Goal: Task Accomplishment & Management: Manage account settings

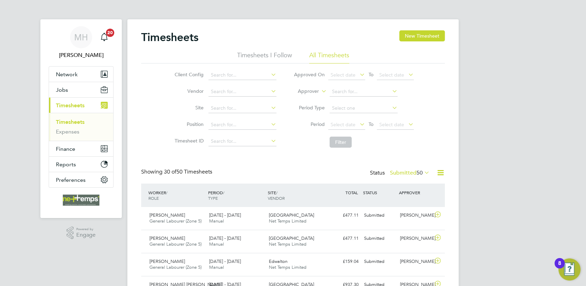
click at [338, 148] on li "Filter" at bounding box center [353, 142] width 137 height 18
click at [386, 125] on span "Select date" at bounding box center [391, 125] width 25 height 6
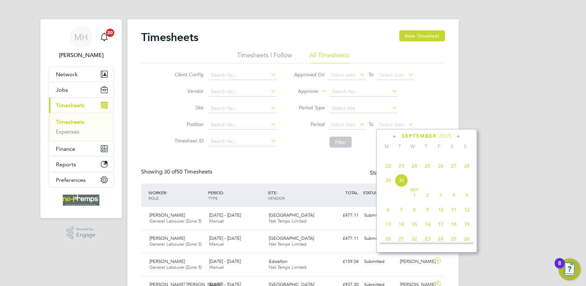
click at [466, 173] on span "28" at bounding box center [467, 166] width 13 height 13
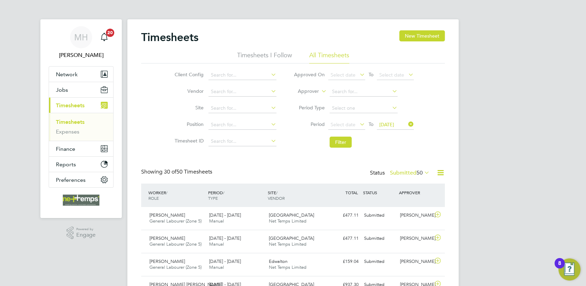
click at [358, 124] on icon at bounding box center [358, 124] width 0 height 10
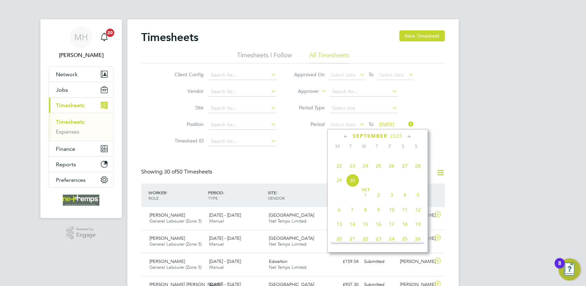
click at [341, 173] on span "22" at bounding box center [339, 166] width 13 height 13
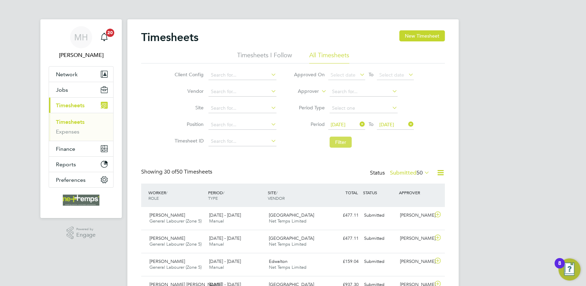
click at [346, 145] on button "Filter" at bounding box center [341, 142] width 22 height 11
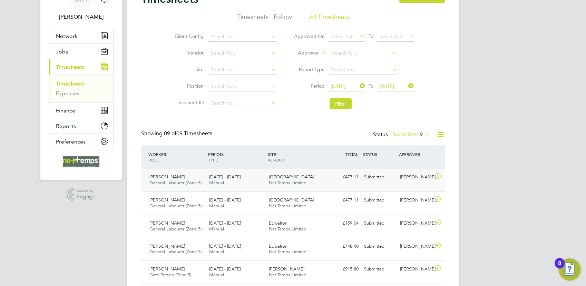
scroll to position [77, 0]
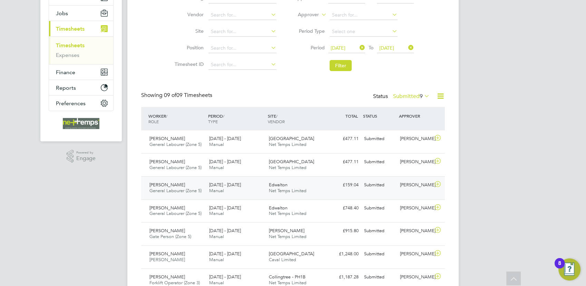
click at [238, 191] on div "[DATE] - [DATE] Manual" at bounding box center [236, 188] width 60 height 17
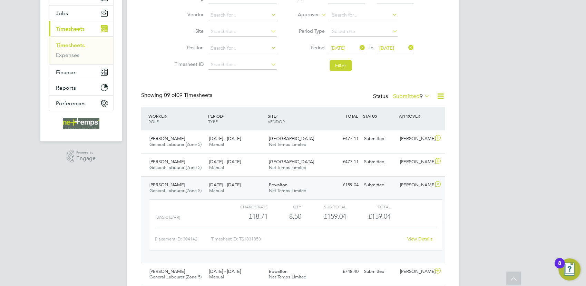
scroll to position [153, 0]
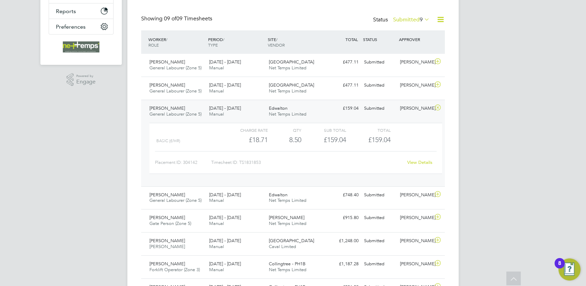
click at [410, 162] on link "View Details" at bounding box center [419, 163] width 25 height 6
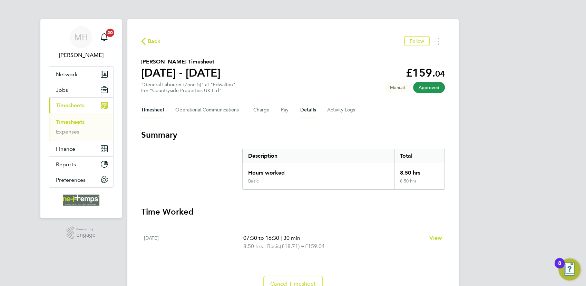
click at [302, 112] on button "Details" at bounding box center [308, 110] width 16 height 17
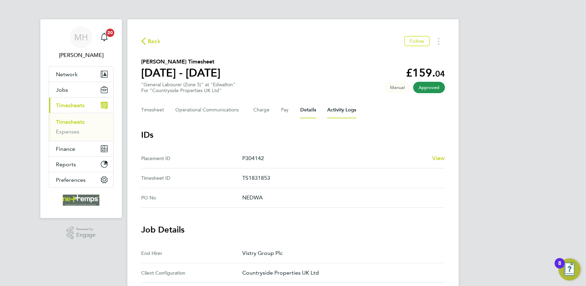
click at [345, 106] on Logs-tab "Activity Logs" at bounding box center [341, 110] width 29 height 17
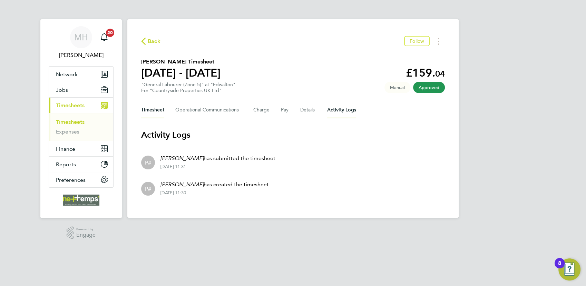
click at [146, 112] on button "Timesheet" at bounding box center [152, 110] width 23 height 17
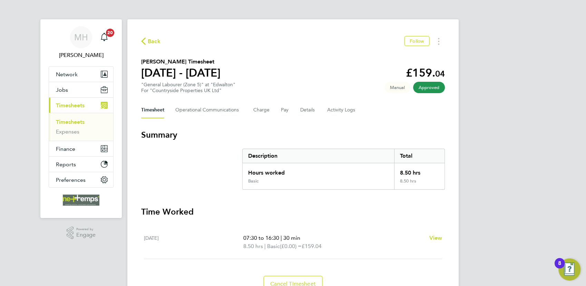
click at [144, 47] on div "Back Follow [PERSON_NAME] Timesheet [DATE] - [DATE] £159. 04 "General Labourer …" at bounding box center [292, 164] width 331 height 290
click at [145, 43] on icon "button" at bounding box center [143, 41] width 4 height 7
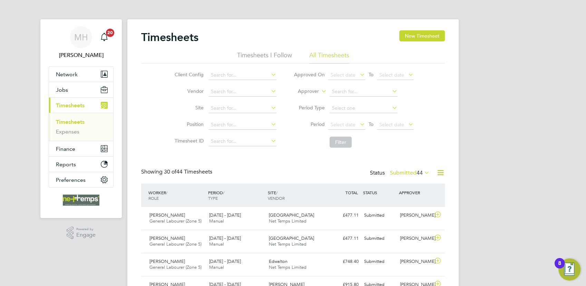
scroll to position [17, 60]
